Goal: Task Accomplishment & Management: Complete application form

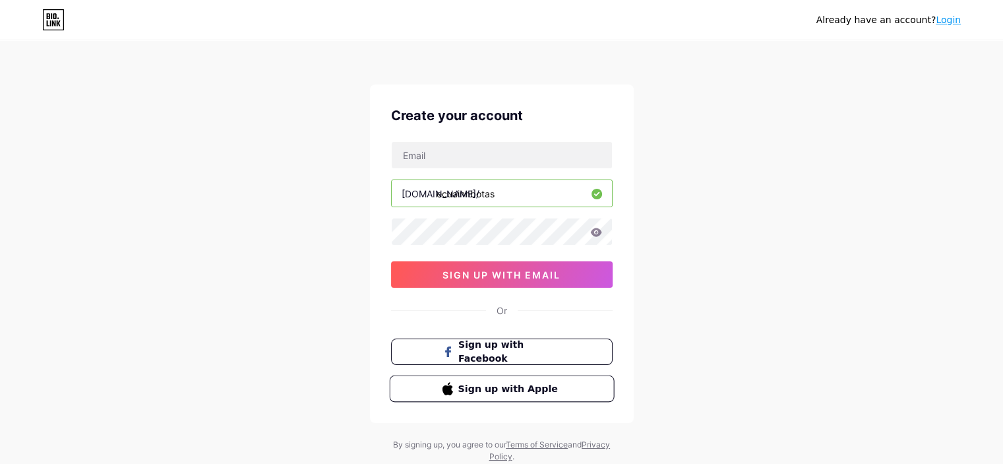
scroll to position [40, 0]
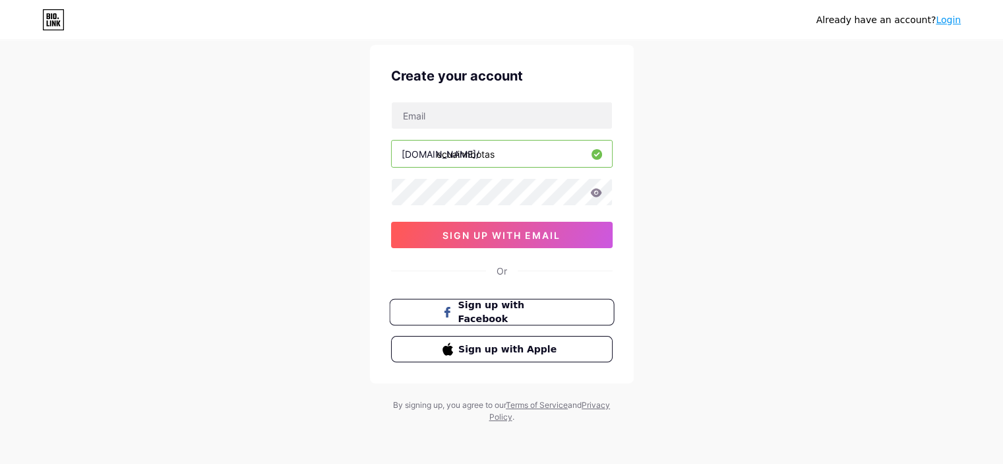
click at [454, 315] on span "Sign up with Facebook" at bounding box center [502, 312] width 120 height 28
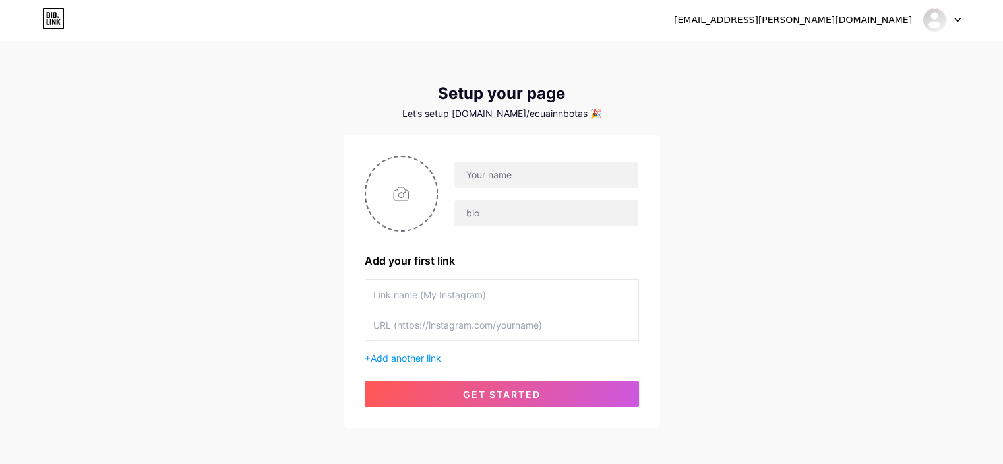
scroll to position [59, 0]
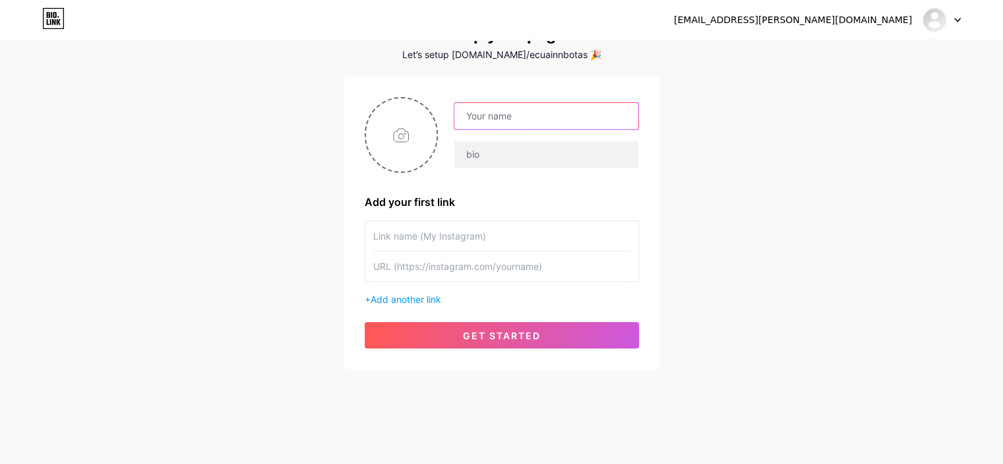
click at [497, 115] on input "text" at bounding box center [545, 116] width 183 height 26
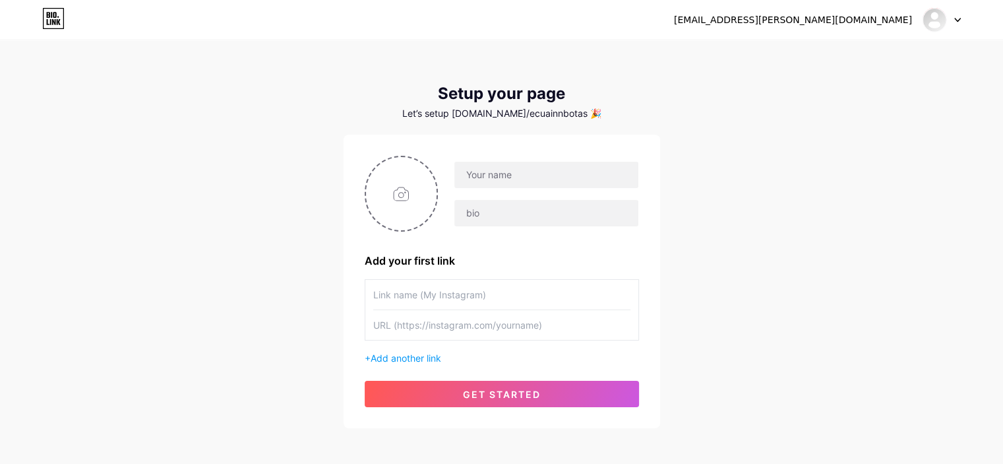
click at [525, 264] on div "Add your first link" at bounding box center [502, 261] width 274 height 16
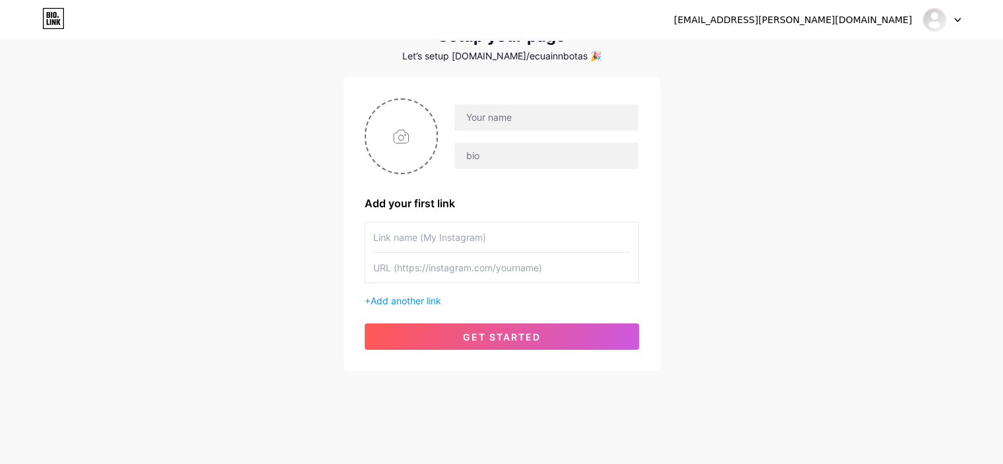
scroll to position [58, 0]
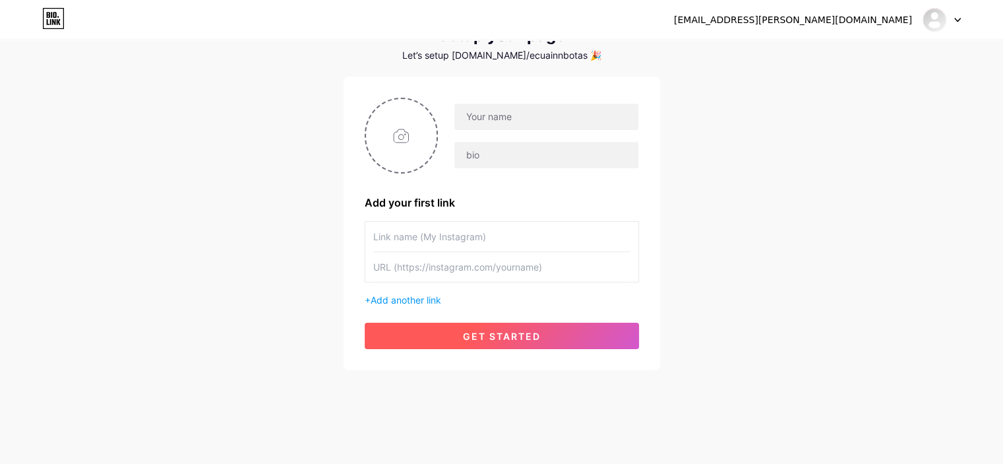
click at [498, 346] on button "get started" at bounding box center [502, 336] width 274 height 26
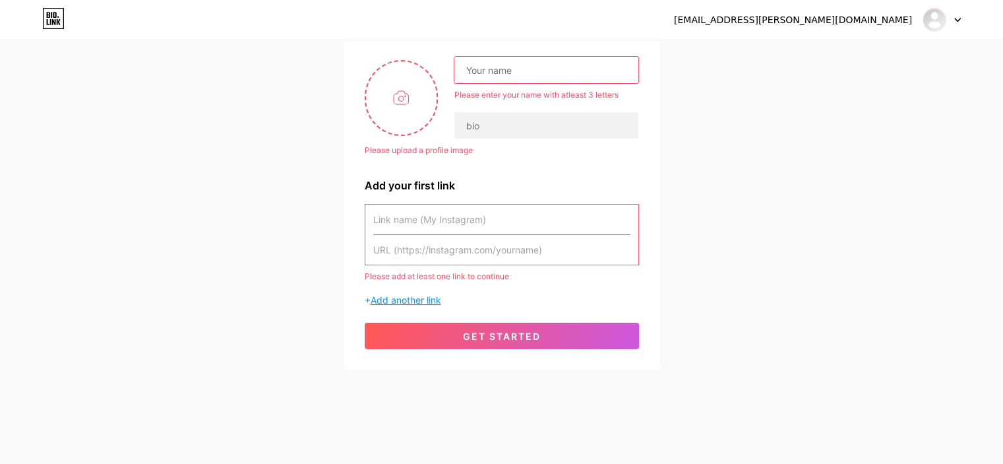
scroll to position [0, 0]
